Goal: Find specific page/section: Find specific page/section

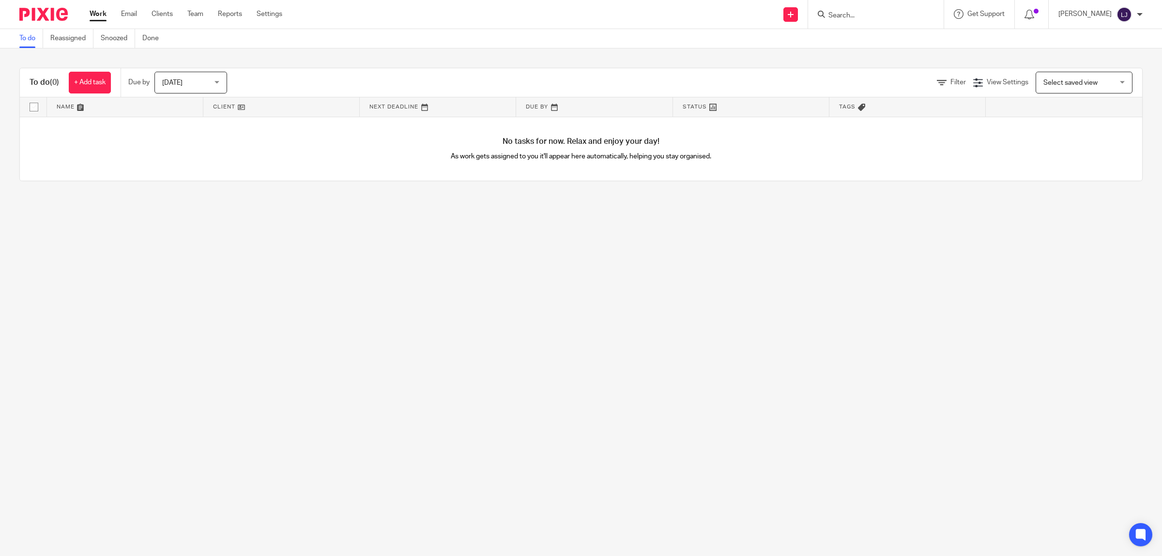
click at [861, 9] on form at bounding box center [879, 14] width 103 height 12
click at [862, 15] on input "Search" at bounding box center [871, 16] width 87 height 9
type input "d"
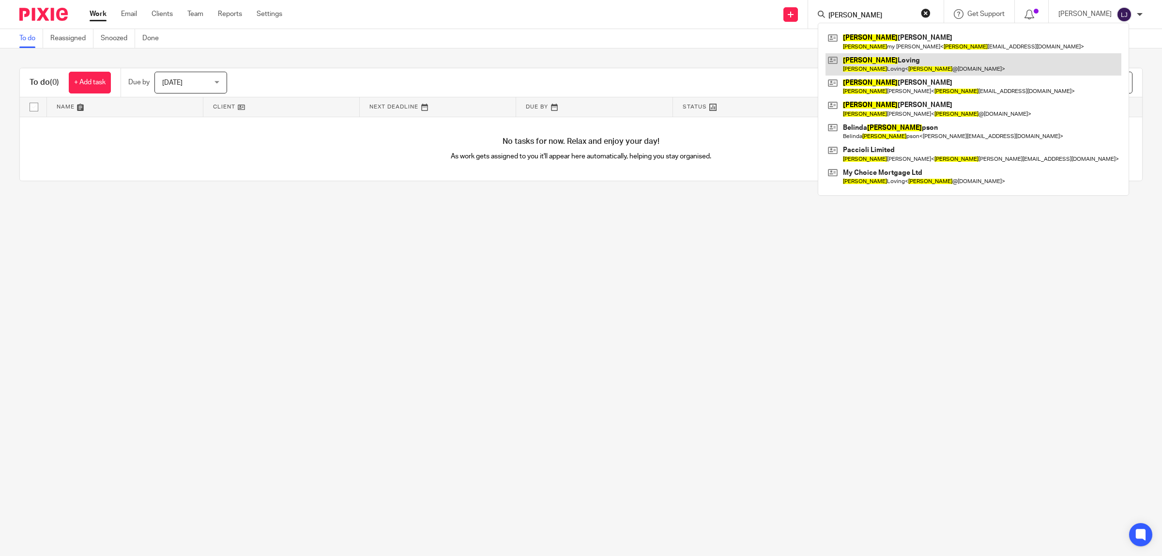
type input "sam"
click at [952, 66] on link at bounding box center [974, 64] width 296 height 22
